Goal: Task Accomplishment & Management: Use online tool/utility

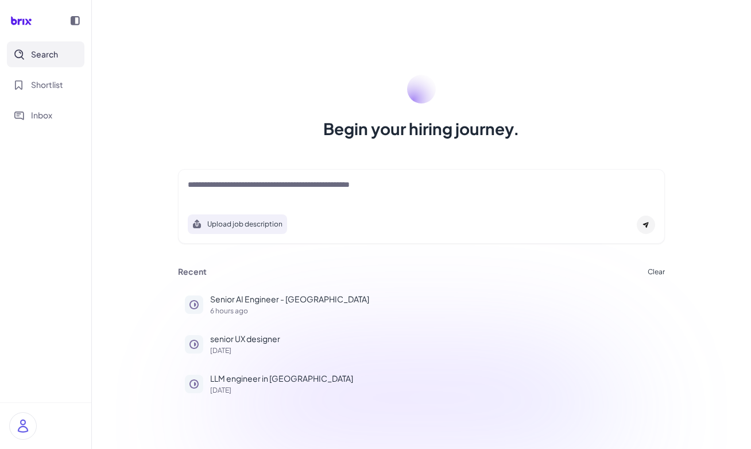
click at [312, 197] on div at bounding box center [422, 190] width 468 height 23
click at [275, 190] on textarea at bounding box center [422, 186] width 468 height 14
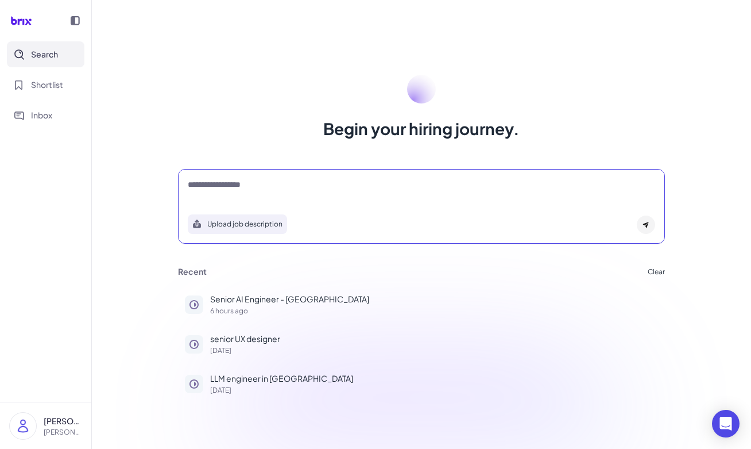
type textarea "**********"
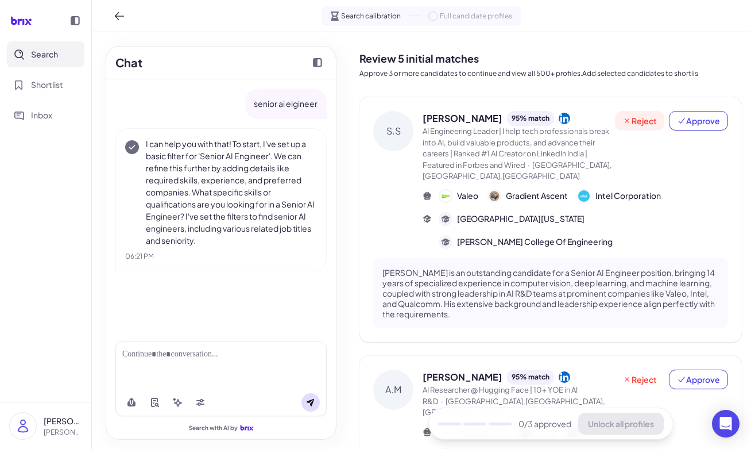
click at [627, 119] on span "Reject" at bounding box center [640, 120] width 34 height 11
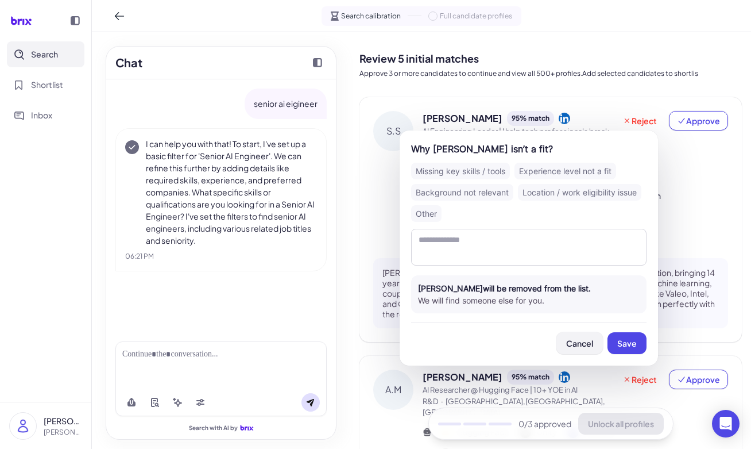
click at [581, 340] on span "Cancel" at bounding box center [579, 343] width 27 height 10
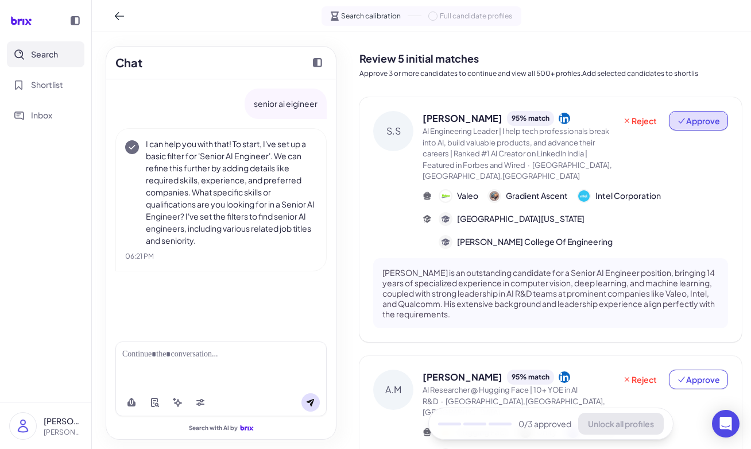
click at [704, 120] on span "Approve" at bounding box center [698, 120] width 43 height 11
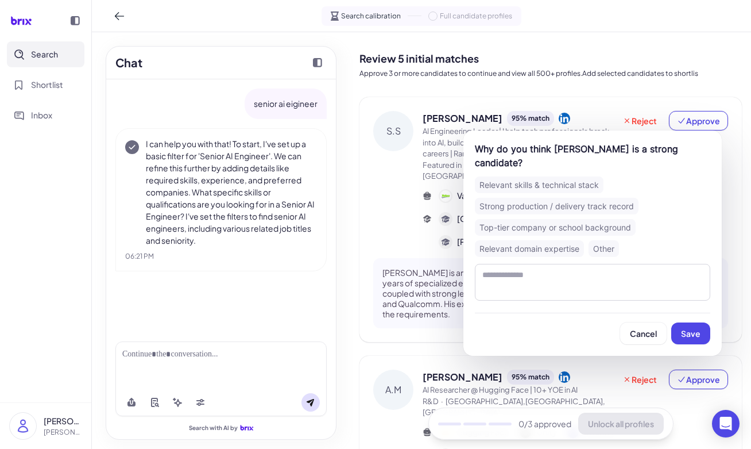
click at [559, 181] on div "Relevant skills & technical stack" at bounding box center [539, 184] width 129 height 17
click at [695, 331] on span "Save" at bounding box center [691, 333] width 20 height 10
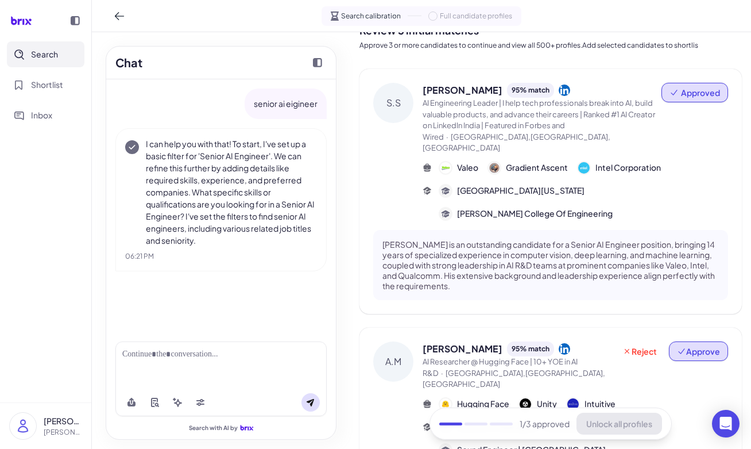
scroll to position [123, 0]
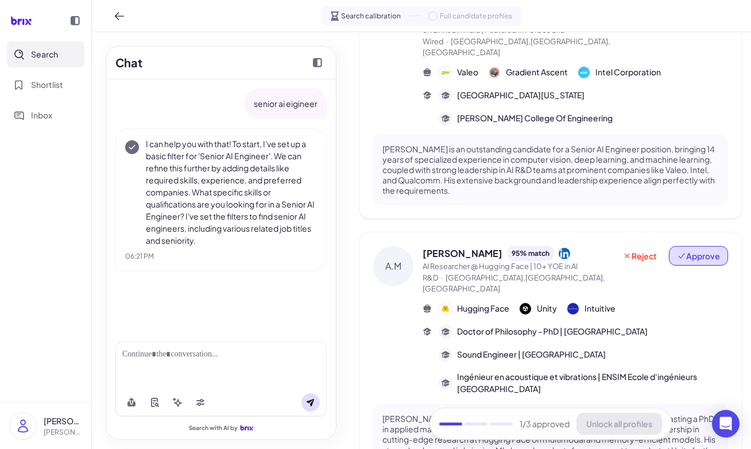
click at [692, 250] on span "Approve" at bounding box center [698, 255] width 43 height 11
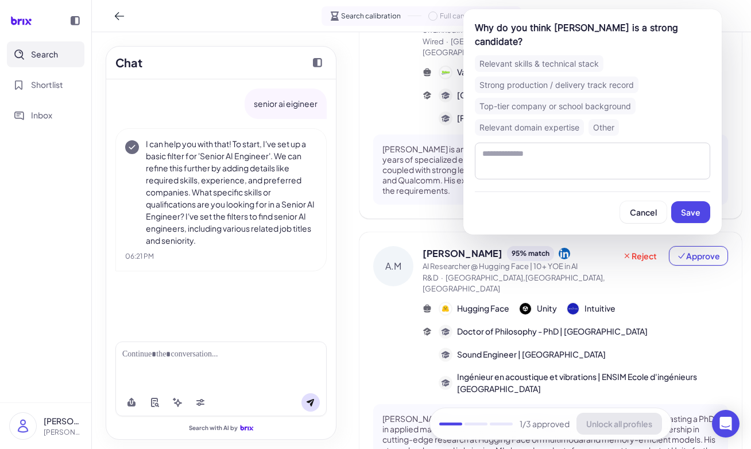
click at [551, 59] on div "Relevant skills & technical stack" at bounding box center [539, 63] width 129 height 17
click at [694, 207] on span "Save" at bounding box center [691, 212] width 20 height 10
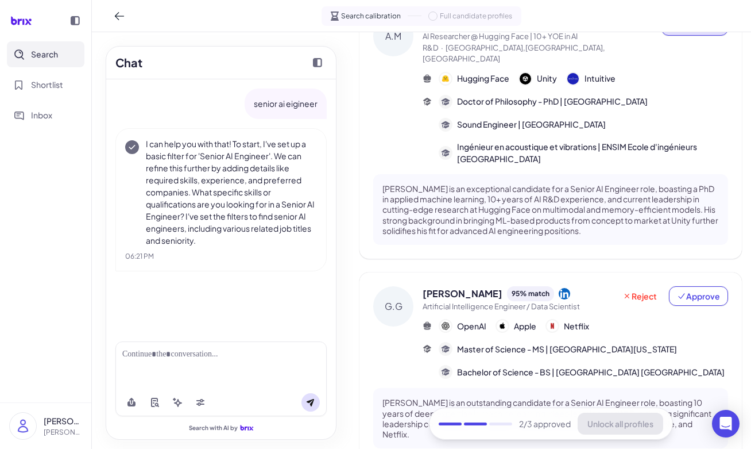
scroll to position [420, 0]
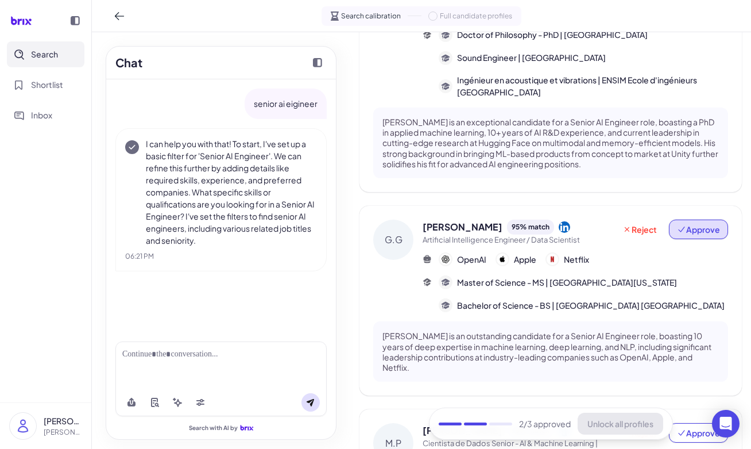
click at [689, 223] on span "Approve" at bounding box center [698, 228] width 43 height 11
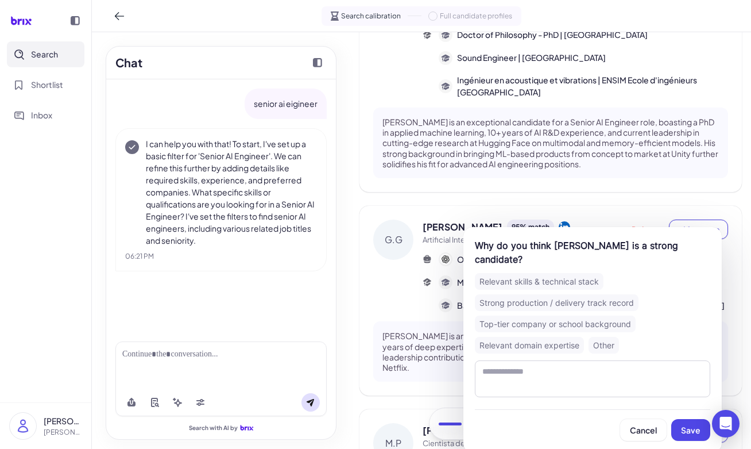
click at [554, 273] on div "Relevant skills & technical stack" at bounding box center [539, 281] width 129 height 17
click at [690, 424] on span "Save" at bounding box center [691, 429] width 20 height 10
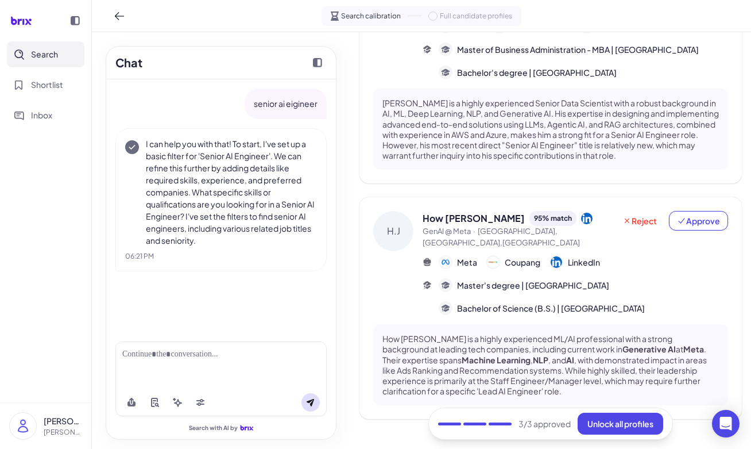
scroll to position [891, 0]
click at [627, 420] on span "Unlock all profiles" at bounding box center [621, 423] width 66 height 10
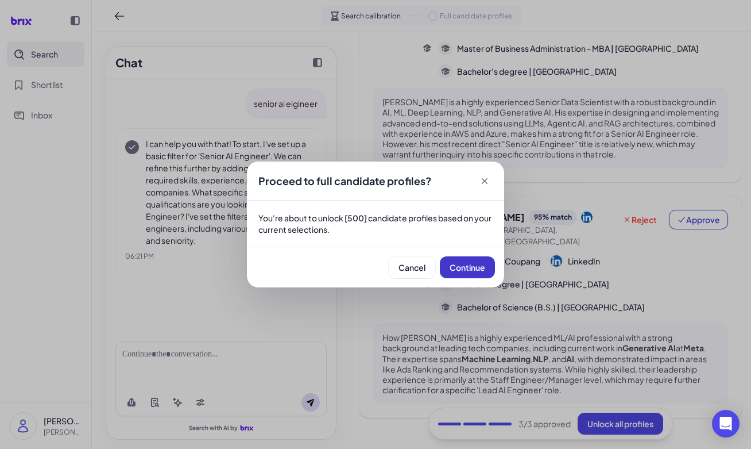
click at [478, 271] on span "Continue" at bounding box center [468, 267] width 36 height 10
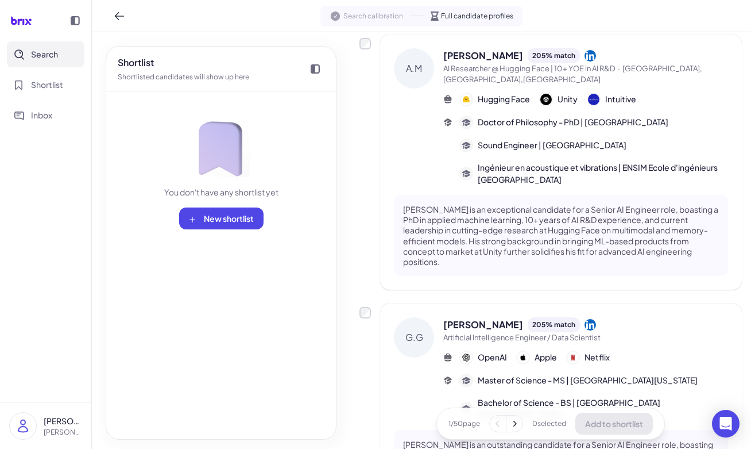
scroll to position [0, 0]
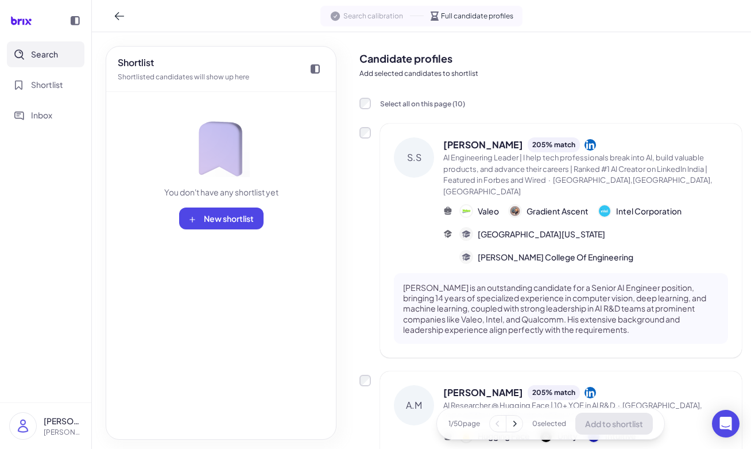
click at [371, 101] on label "Select all on this page ( 10 )" at bounding box center [413, 103] width 106 height 13
click at [429, 75] on p "Add selected candidates to shortlist" at bounding box center [551, 73] width 383 height 10
click at [371, 103] on label "Select all on this page ( 10 )" at bounding box center [413, 103] width 106 height 13
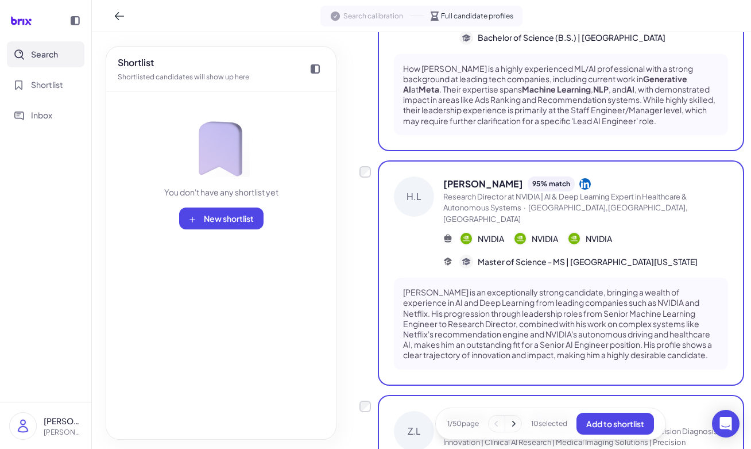
scroll to position [843, 0]
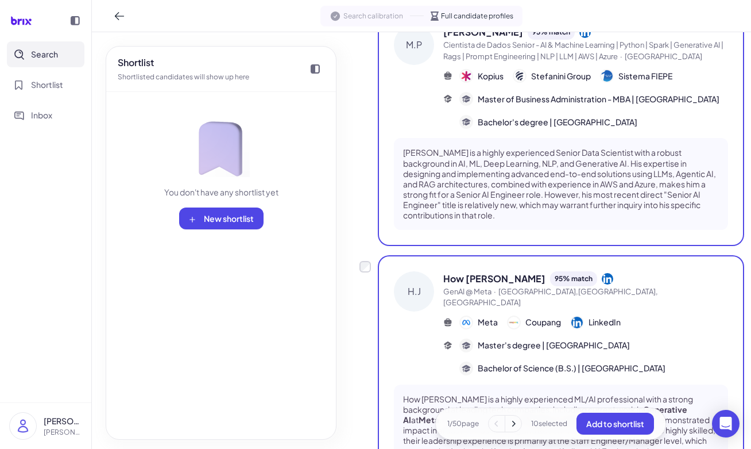
click at [513, 424] on icon at bounding box center [513, 423] width 11 height 11
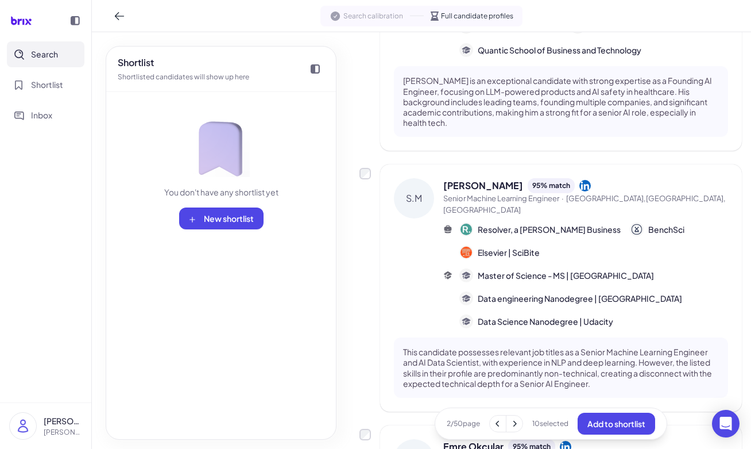
scroll to position [987, 0]
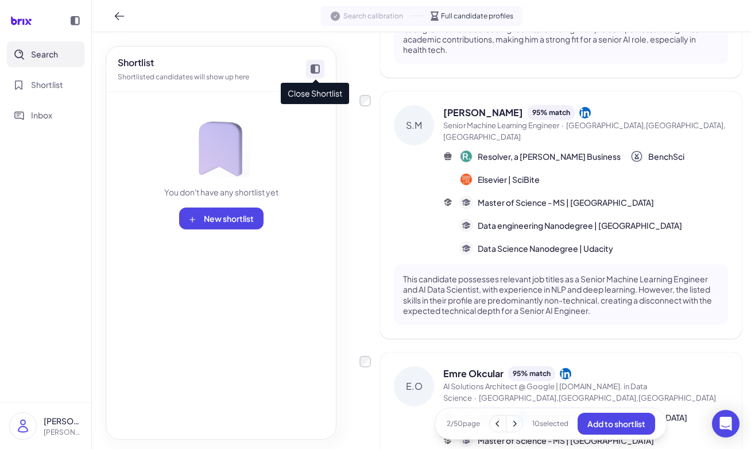
click at [316, 71] on icon at bounding box center [315, 68] width 9 height 9
